Goal: Task Accomplishment & Management: Manage account settings

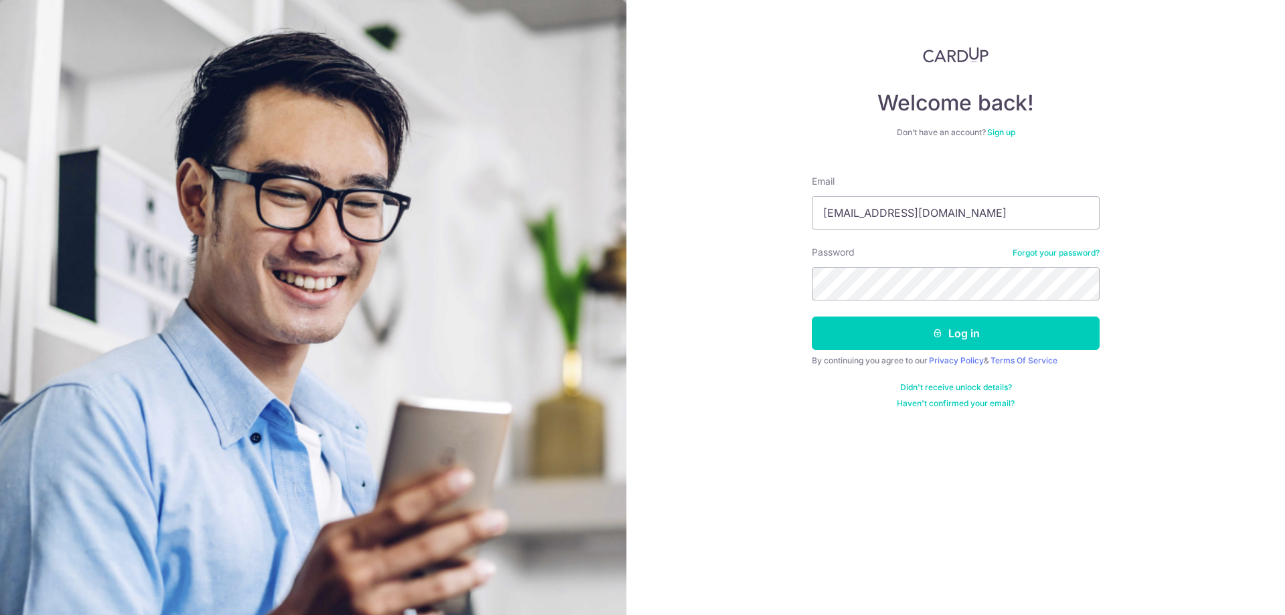
type input "[EMAIL_ADDRESS][DOMAIN_NAME]"
click at [869, 346] on button "Log in" at bounding box center [956, 333] width 288 height 33
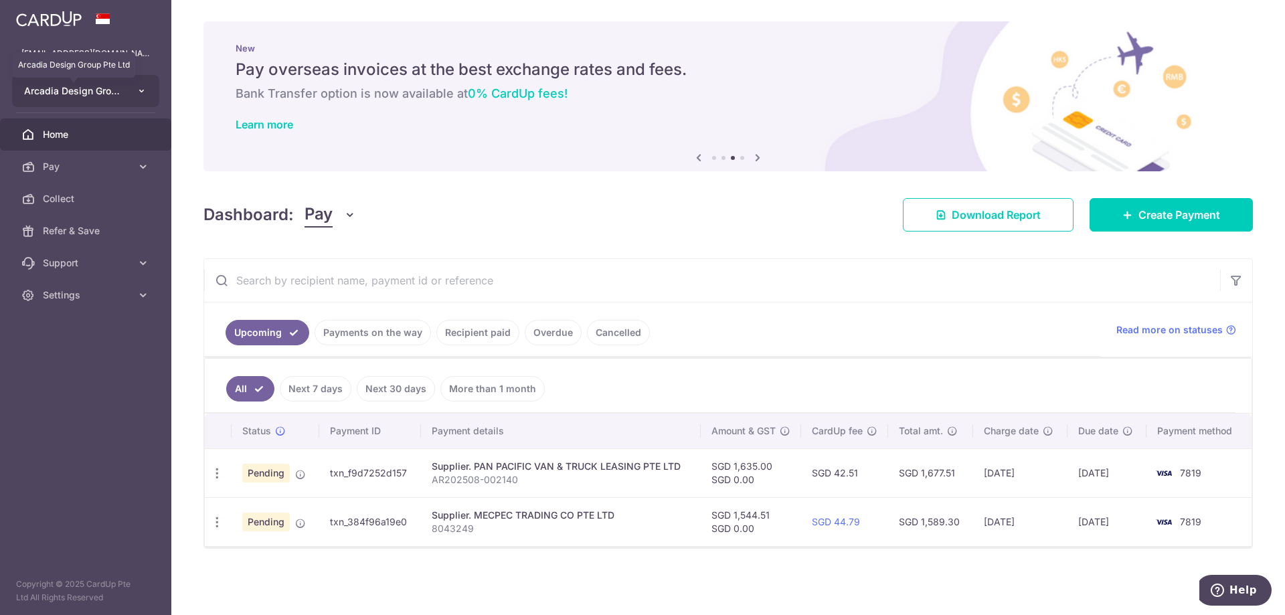
click at [62, 91] on span "Arcadia Design Group Pte Ltd" at bounding box center [73, 90] width 99 height 13
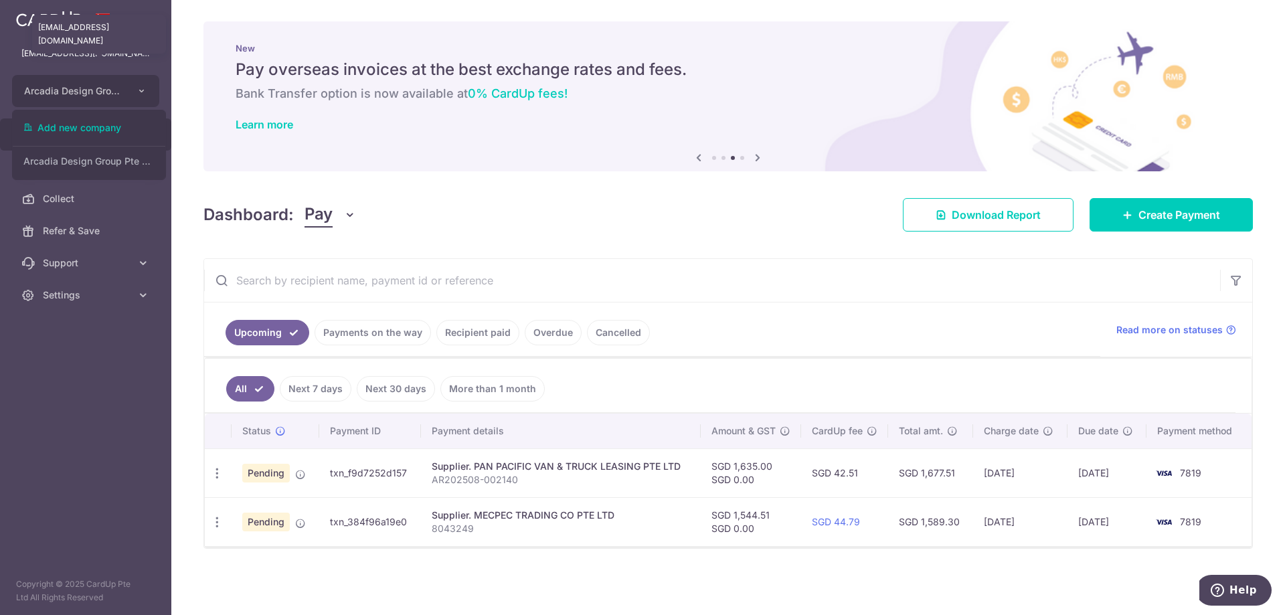
click at [23, 48] on p "[EMAIL_ADDRESS][DOMAIN_NAME]" at bounding box center [85, 53] width 128 height 13
click at [88, 139] on span "Home" at bounding box center [87, 134] width 88 height 13
